Goal: Find specific page/section: Find specific page/section

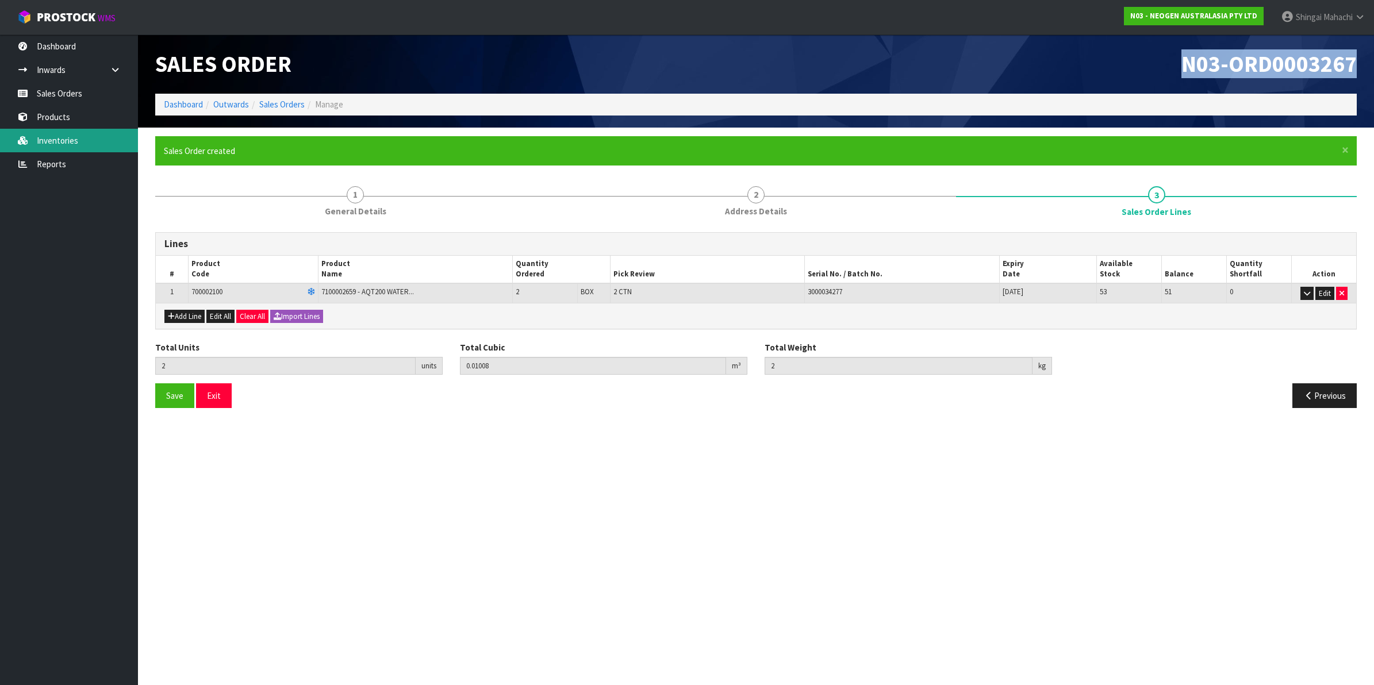
drag, startPoint x: 0, startPoint y: 0, endPoint x: 78, endPoint y: 140, distance: 159.8
click at [75, 139] on link "Inventories" at bounding box center [69, 141] width 138 height 24
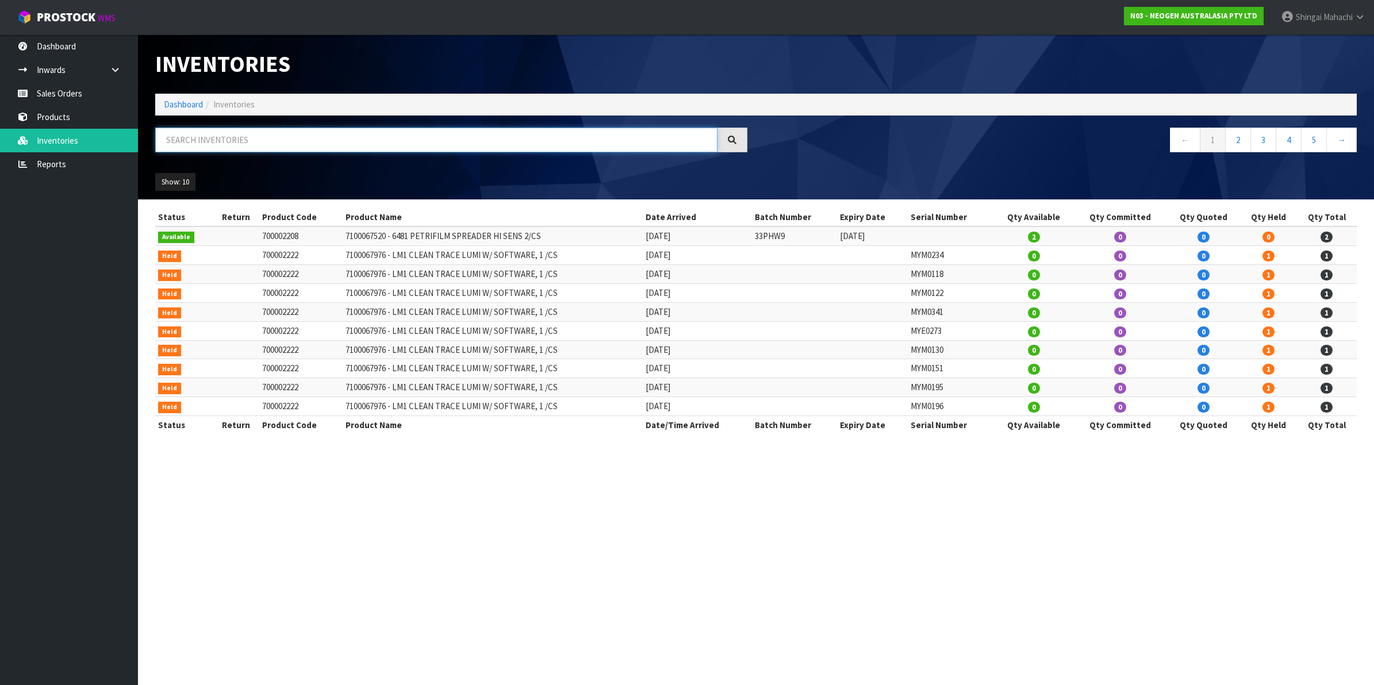
click at [218, 139] on input "text" at bounding box center [436, 140] width 562 height 25
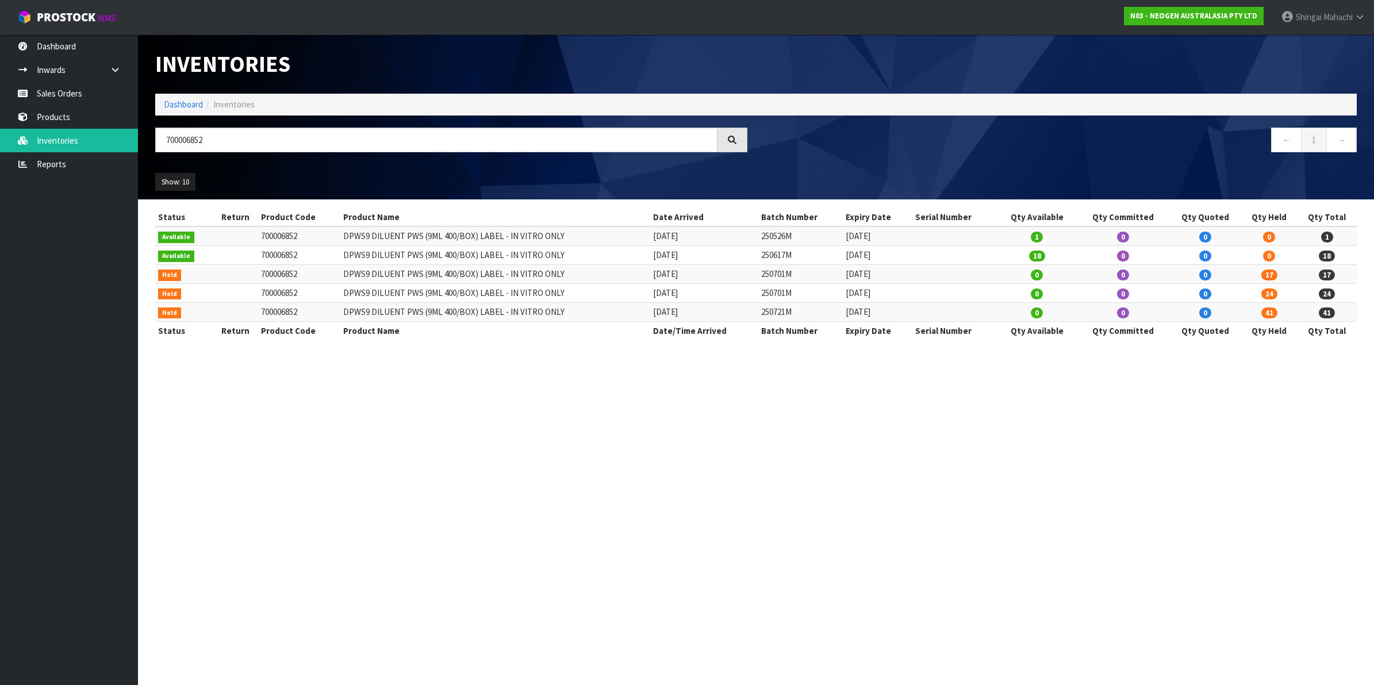
click at [193, 473] on section "Inventories Dashboard Inventories 700006852 ← 1 → Show: 10 5 10 25 50 All Show …" at bounding box center [687, 342] width 1374 height 685
drag, startPoint x: 213, startPoint y: 133, endPoint x: 108, endPoint y: 134, distance: 105.2
click at [108, 134] on body "Toggle navigation ProStock WMS N03 - NEOGEN AUSTRALASIA PTY LTD [PERSON_NAME] L…" at bounding box center [687, 342] width 1374 height 685
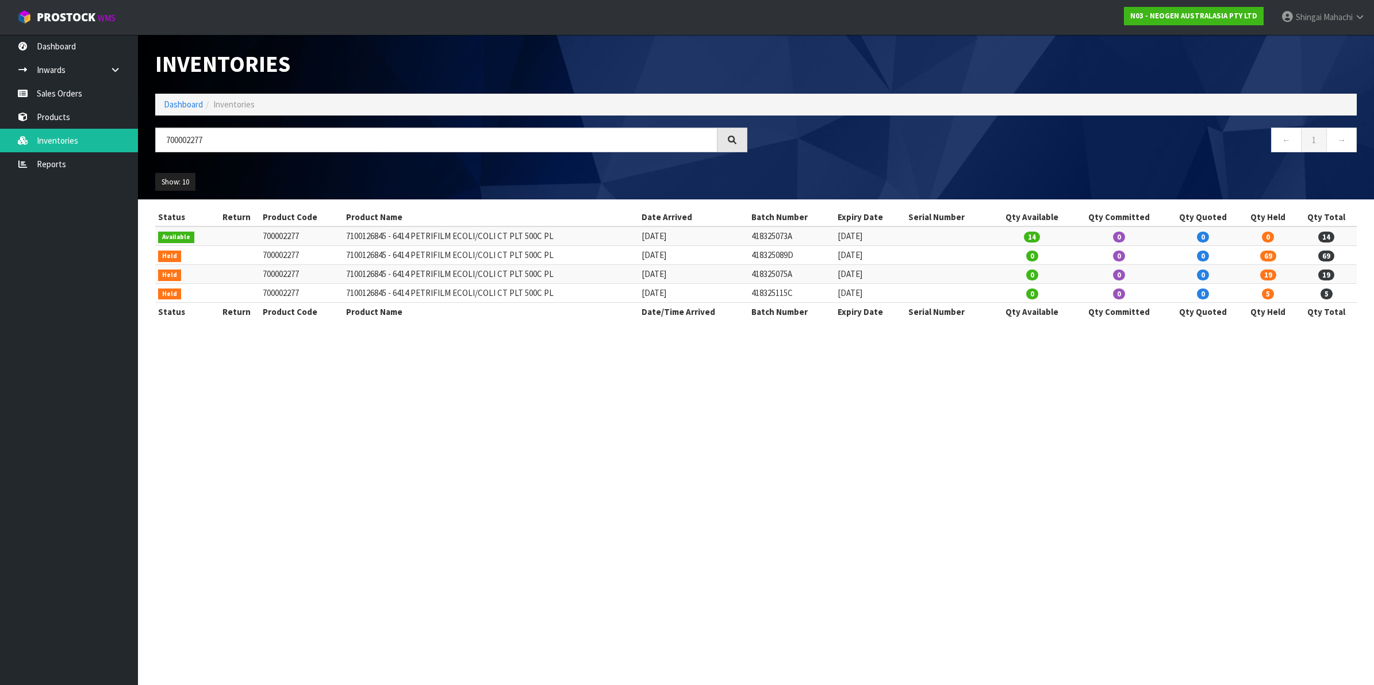
click at [206, 381] on section "Inventories Dashboard Inventories 700002277 ← 1 → Show: 10 5 10 25 50 All Show …" at bounding box center [687, 342] width 1374 height 685
click at [202, 136] on input "700002277" at bounding box center [436, 140] width 562 height 25
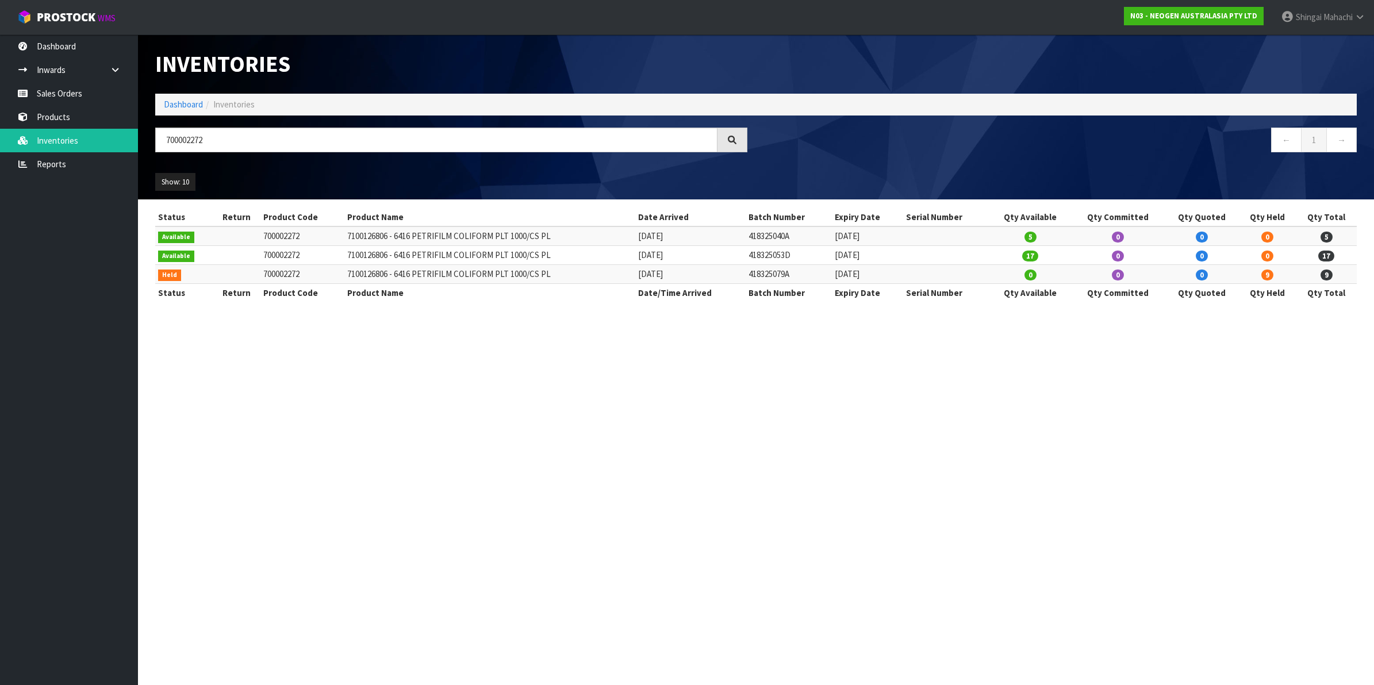
click at [203, 515] on section "Inventories Dashboard Inventories 700002272 ← 1 → Show: 10 5 10 25 50 All Show …" at bounding box center [687, 342] width 1374 height 685
click at [211, 137] on input "700002272" at bounding box center [436, 140] width 562 height 25
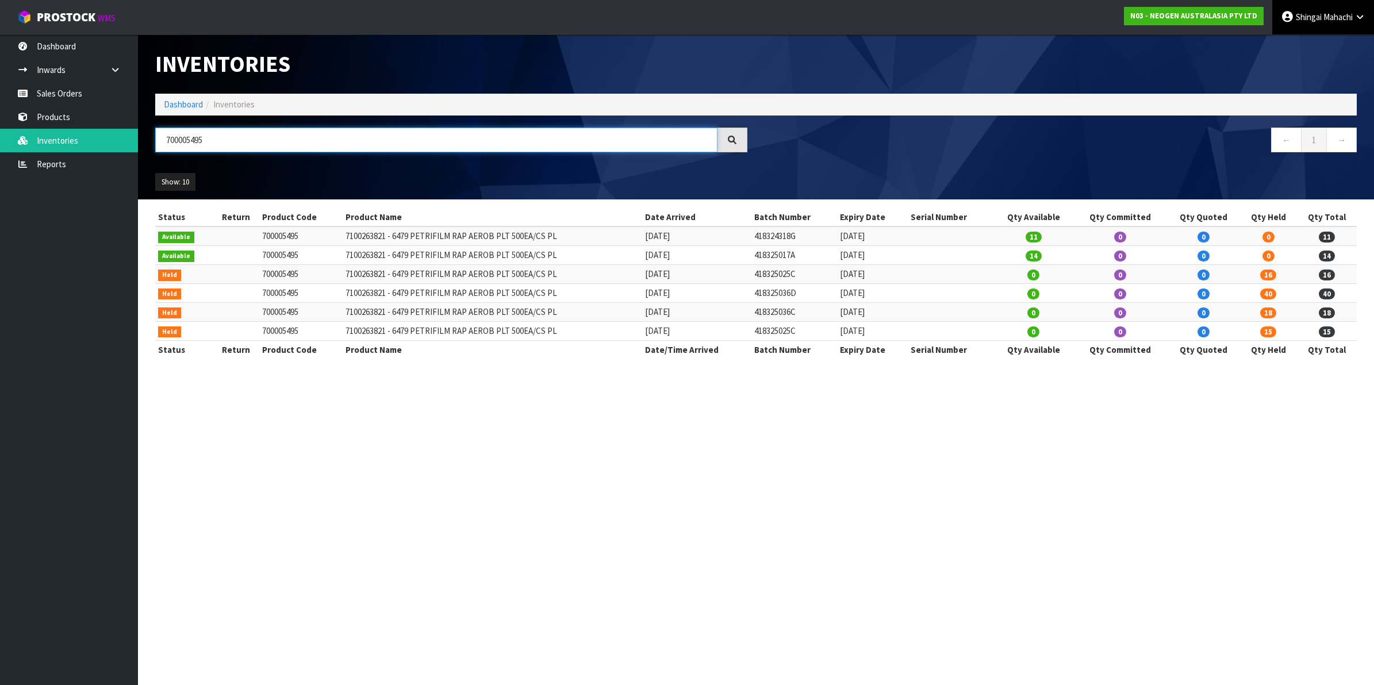
type input "700005495"
drag, startPoint x: 760, startPoint y: 332, endPoint x: 809, endPoint y: 333, distance: 49.5
click at [809, 333] on td "418325025C" at bounding box center [794, 330] width 86 height 19
copy td "418325025C"
